Goal: Navigation & Orientation: Find specific page/section

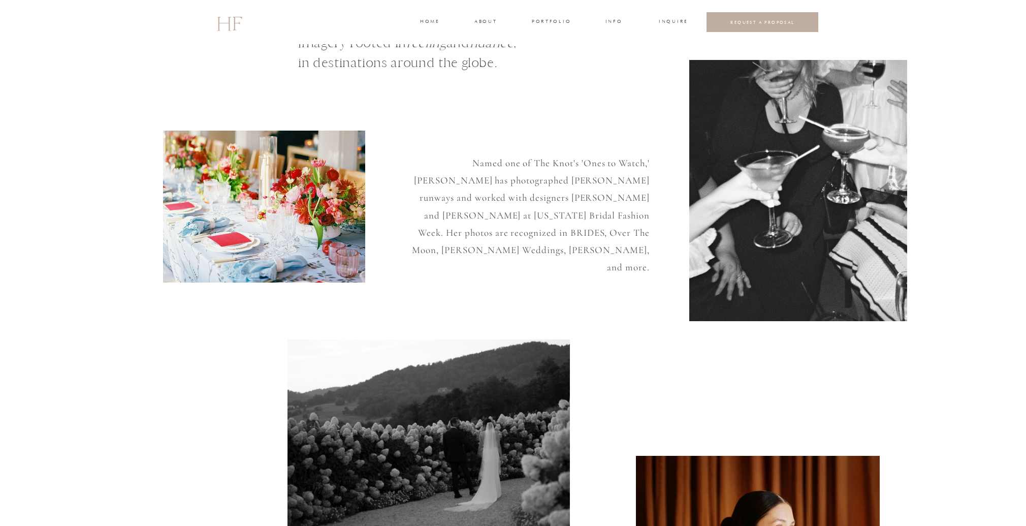
scroll to position [62, 0]
click at [545, 19] on h3 "portfolio" at bounding box center [551, 22] width 38 height 9
click at [549, 54] on h3 "FAMILIES" at bounding box center [551, 54] width 30 height 9
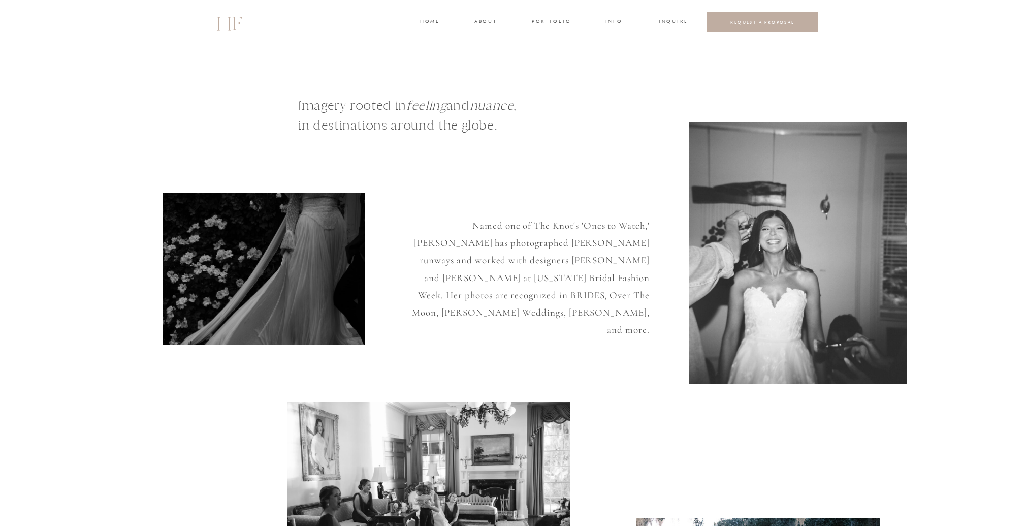
click at [555, 118] on h1 "Imagery rooted in feeling and nuance , in destinations around the globe." at bounding box center [435, 122] width 274 height 54
